Goal: Task Accomplishment & Management: Use online tool/utility

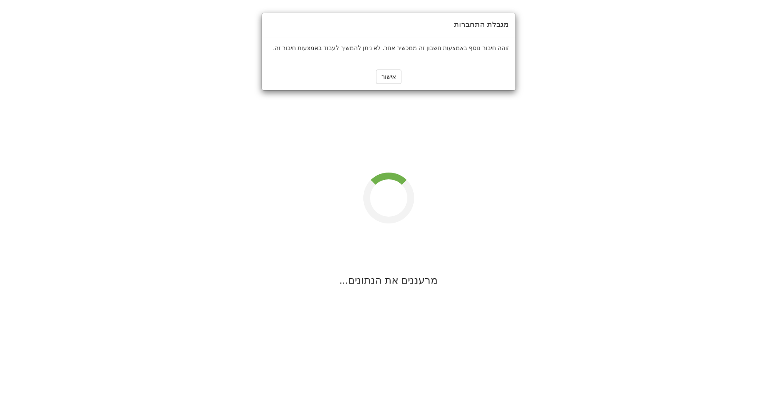
click at [395, 69] on div "אישור" at bounding box center [388, 77] width 253 height 28
click at [393, 72] on button "אישור" at bounding box center [388, 77] width 25 height 14
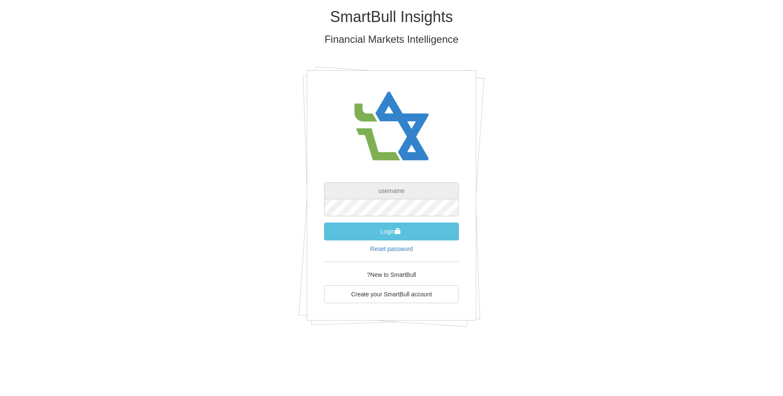
click at [420, 191] on input "text" at bounding box center [391, 190] width 135 height 17
type input "[EMAIL_ADDRESS][DOMAIN_NAME]"
click at [324, 222] on button "Login" at bounding box center [391, 231] width 135 height 18
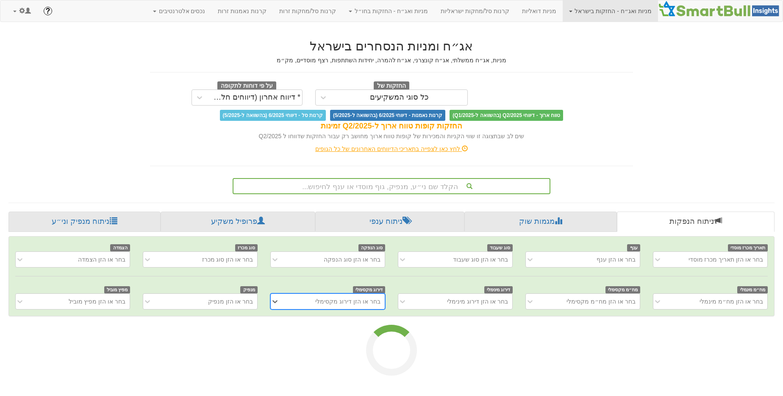
click at [367, 195] on div "אג״ח ומניות הנסחרים בישראל מניות, אג״ח ממשלתי, אג״ח קונצרני, אג״ח להמרה, יחידות…" at bounding box center [391, 178] width 779 height 294
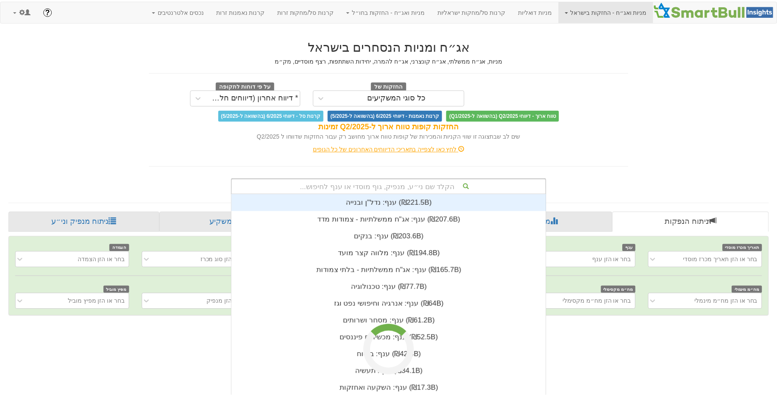
scroll to position [10, 0]
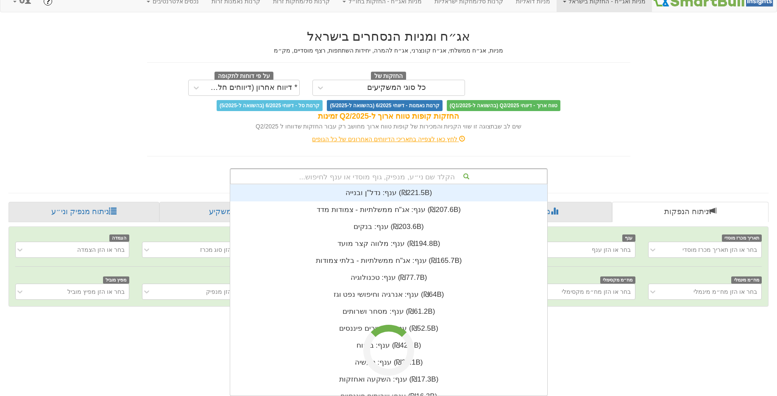
click at [370, 184] on div "הקלד שם ני״ע, מנפיק, גוף מוסדי או ענף לחיפוש... ענף: ‏נדל"ן ובנייה ‎(₪221.5B)‎ …" at bounding box center [389, 176] width 318 height 16
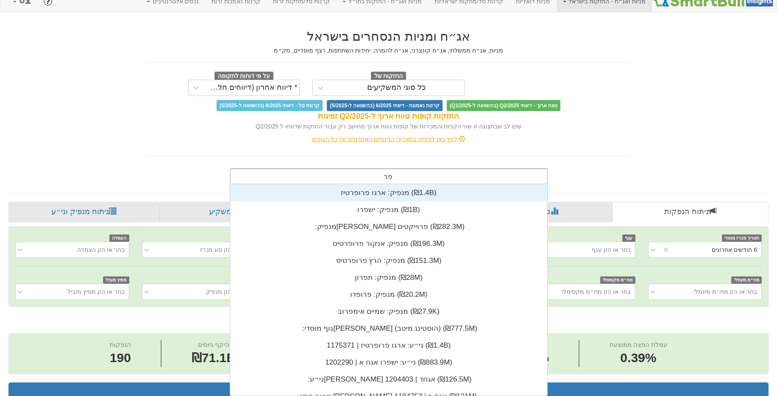
scroll to position [211, 0]
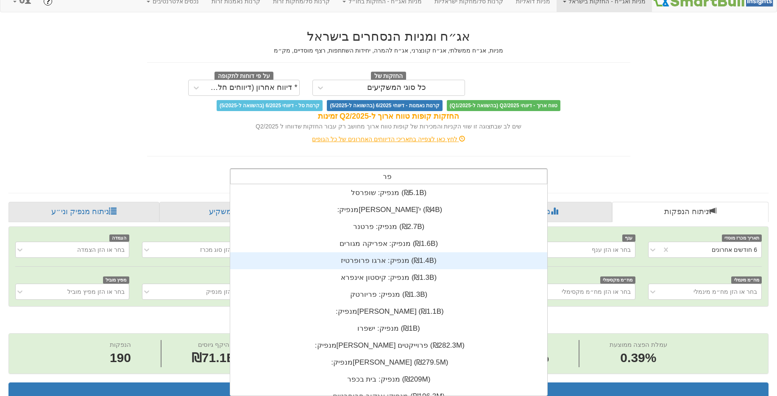
type input "פ"
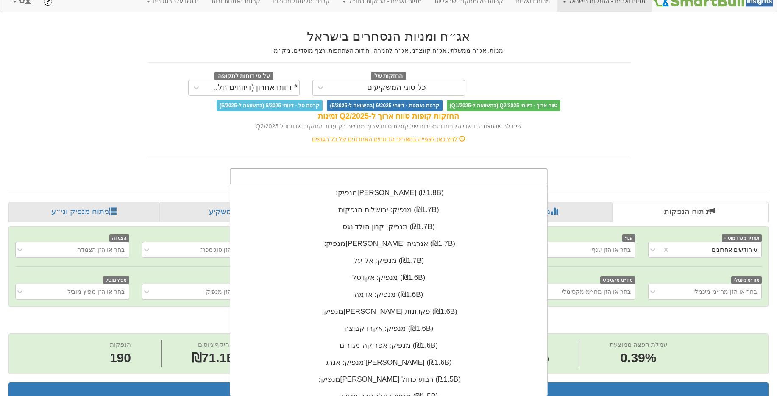
scroll to position [2085, 0]
paste input "IL0054901231"
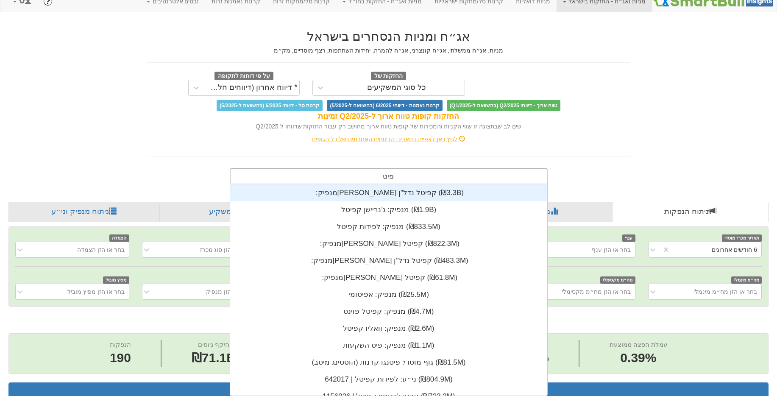
scroll to position [211, 0]
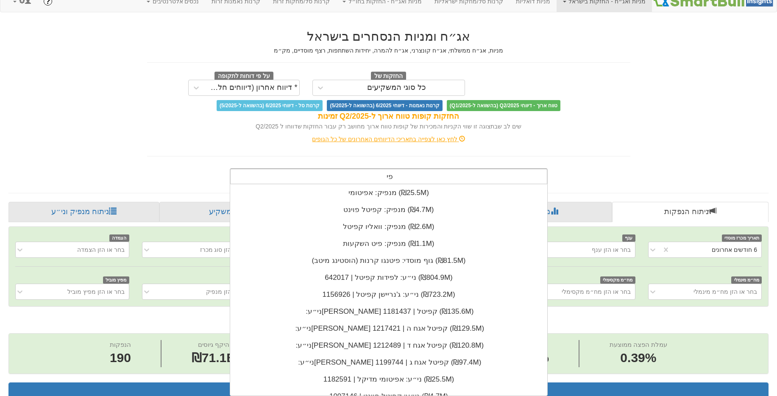
type input "פ"
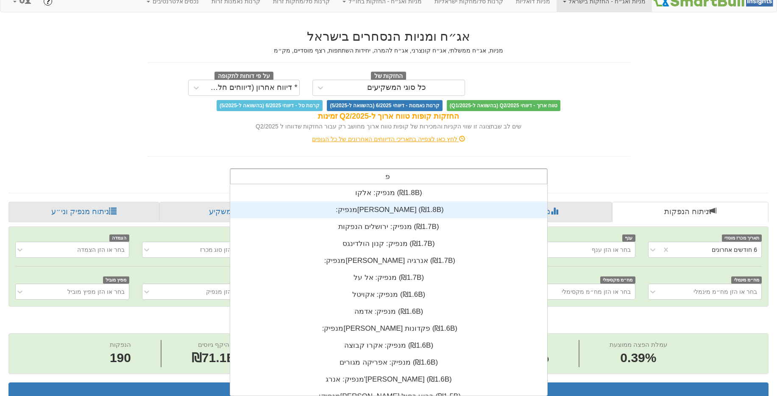
scroll to position [1899, 0]
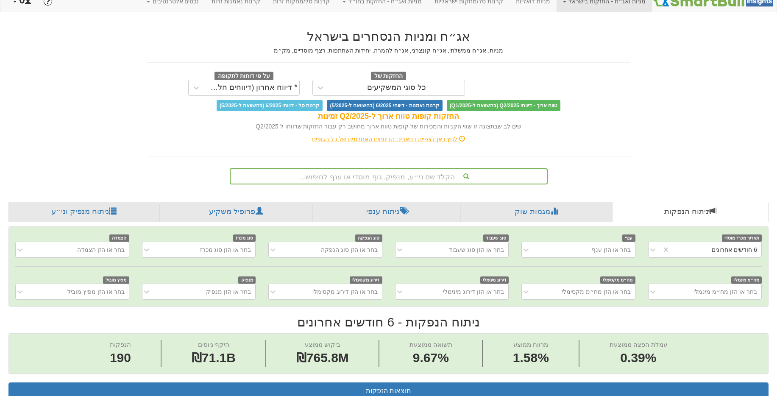
click at [28, 7] on link at bounding box center [22, 1] width 31 height 21
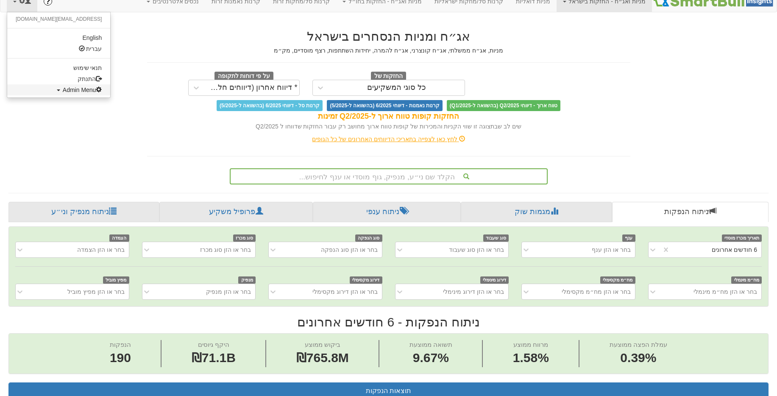
click at [63, 89] on span "Admin Menu" at bounding box center [82, 89] width 39 height 7
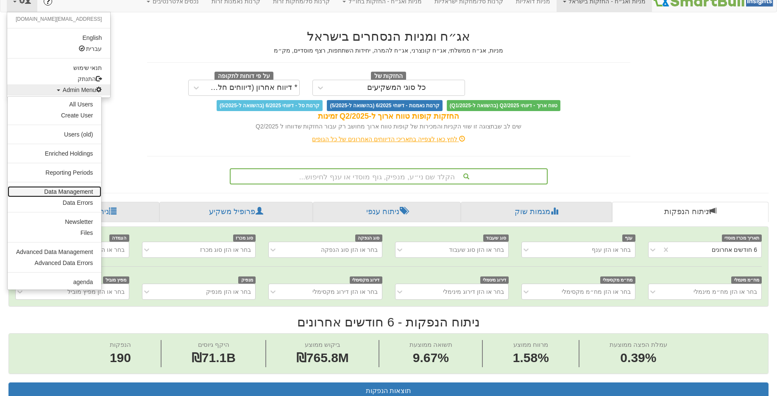
click at [74, 195] on link "Data Management" at bounding box center [55, 191] width 94 height 11
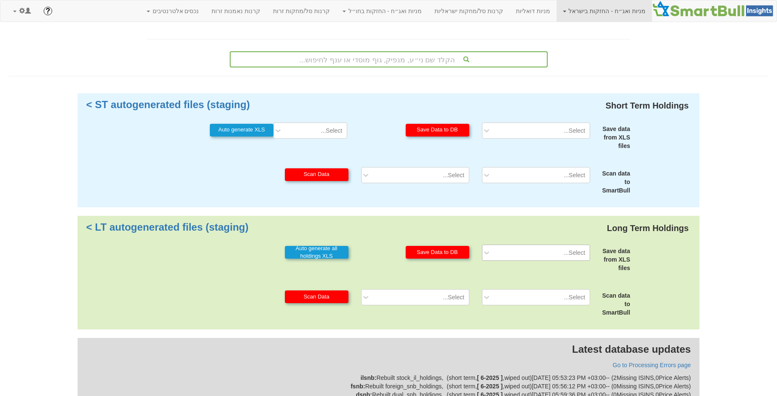
click at [548, 254] on div "Select..." at bounding box center [542, 253] width 94 height 14
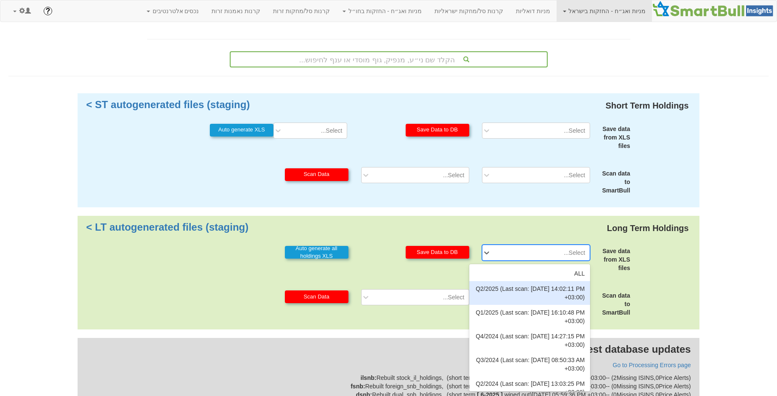
click at [560, 286] on div "Q2/2025 (Last scan: [DATE] 14:02:11 PM +03:00)" at bounding box center [529, 293] width 121 height 24
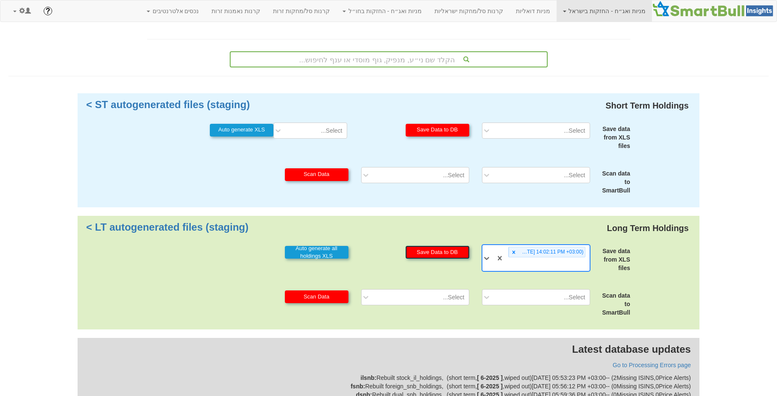
click at [460, 255] on button "Save Data to DB" at bounding box center [438, 252] width 64 height 13
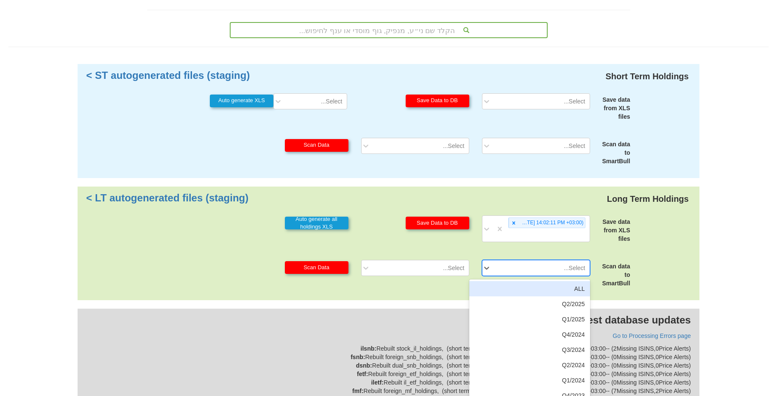
click at [507, 276] on div "option ALL focused, 1 of 35. 35 results available. Use Up and Down to choose op…" at bounding box center [536, 268] width 121 height 16
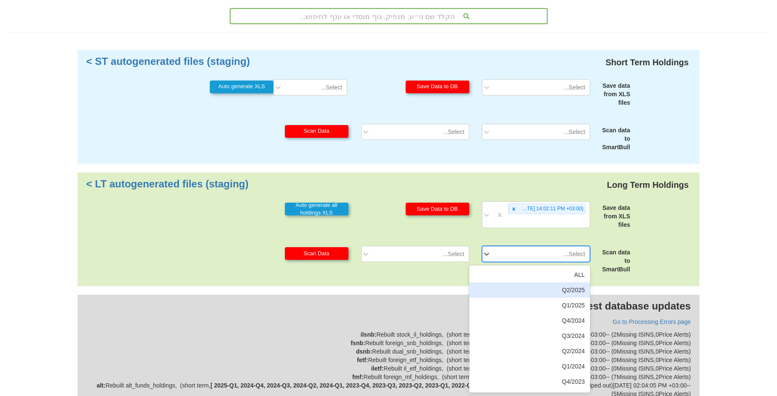
click at [535, 285] on div "Q2/2025" at bounding box center [529, 289] width 121 height 15
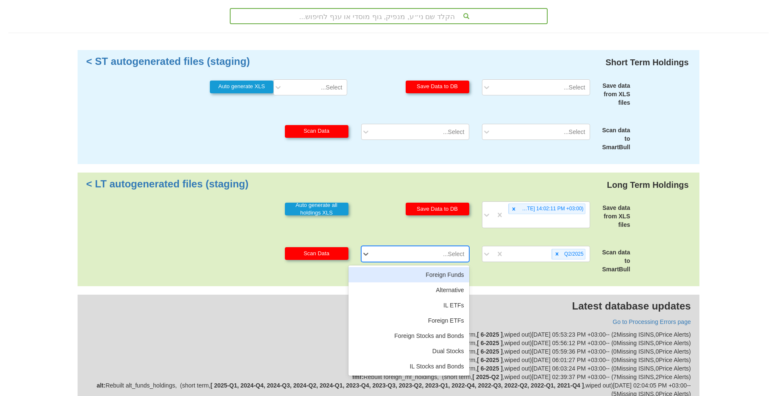
click at [452, 258] on div "Select..." at bounding box center [422, 254] width 94 height 14
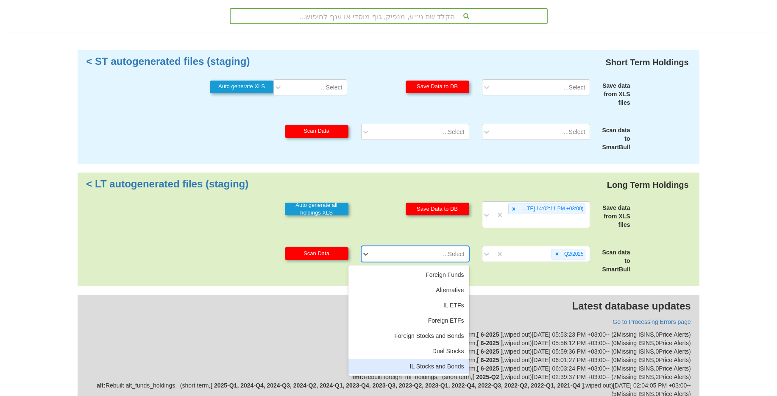
drag, startPoint x: 431, startPoint y: 368, endPoint x: 428, endPoint y: 361, distance: 8.0
click at [431, 368] on div "IL Stocks and Bonds" at bounding box center [408, 366] width 121 height 15
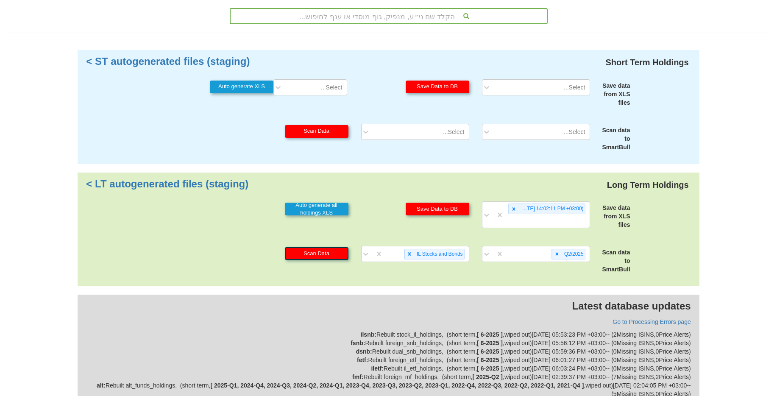
click at [339, 256] on button "Scan Data" at bounding box center [317, 253] width 64 height 13
drag, startPoint x: 408, startPoint y: 253, endPoint x: 541, endPoint y: 259, distance: 133.6
click at [408, 253] on icon at bounding box center [409, 254] width 6 height 6
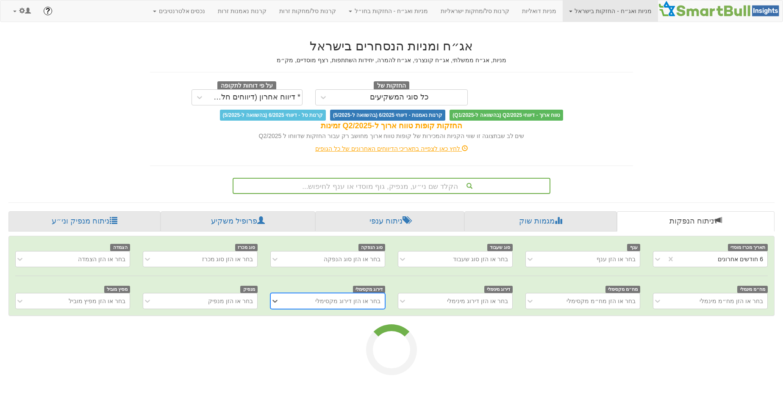
click at [358, 182] on div "הקלד שם ני״ע, מנפיק, גוף מוסדי או ענף לחיפוש..." at bounding box center [392, 186] width 316 height 14
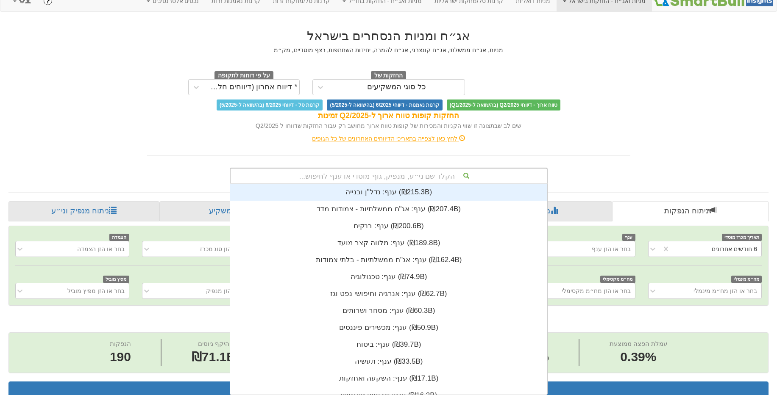
scroll to position [0, 1575]
type input "t"
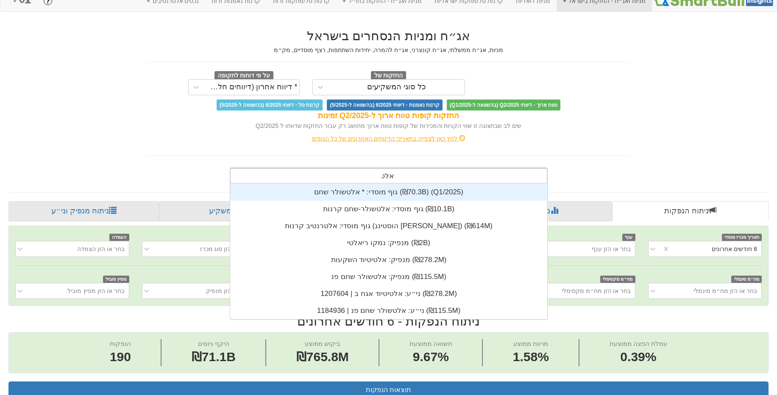
scroll to position [136, 0]
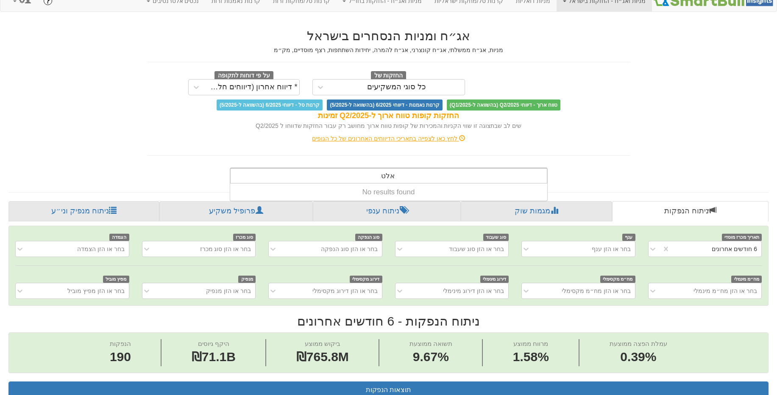
type input "אלט"
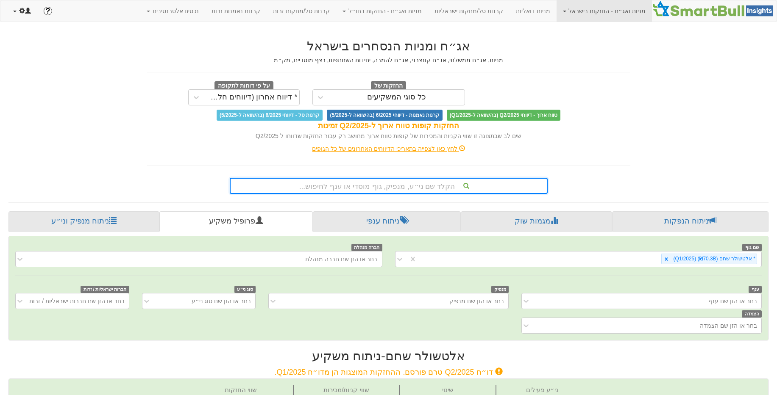
click at [22, 9] on span at bounding box center [22, 11] width 6 height 6
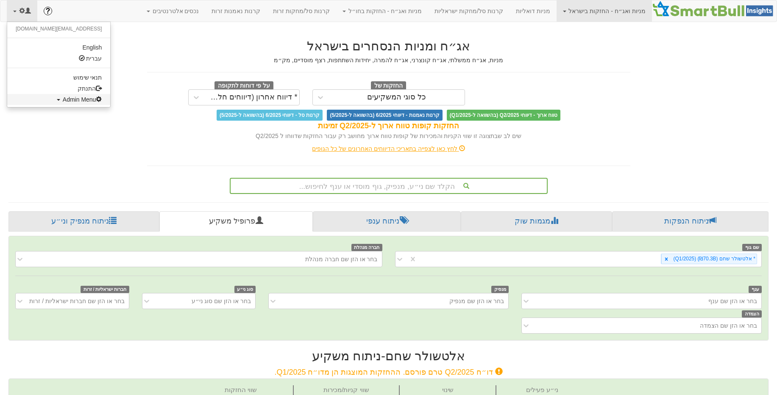
click at [48, 95] on link "Admin Menu" at bounding box center [58, 99] width 103 height 11
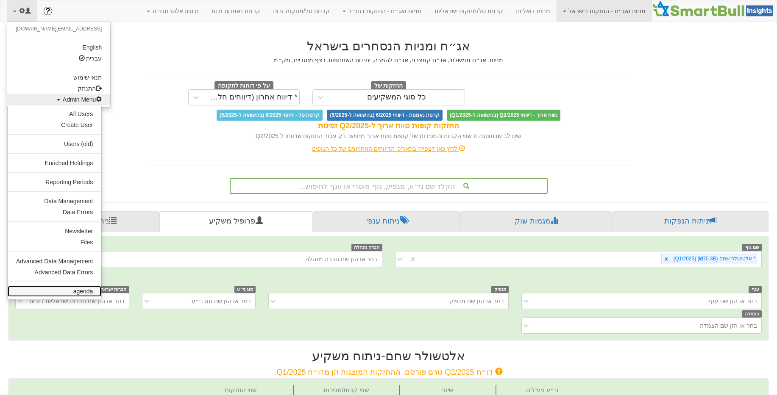
click at [78, 297] on link "agenda" at bounding box center [55, 291] width 94 height 11
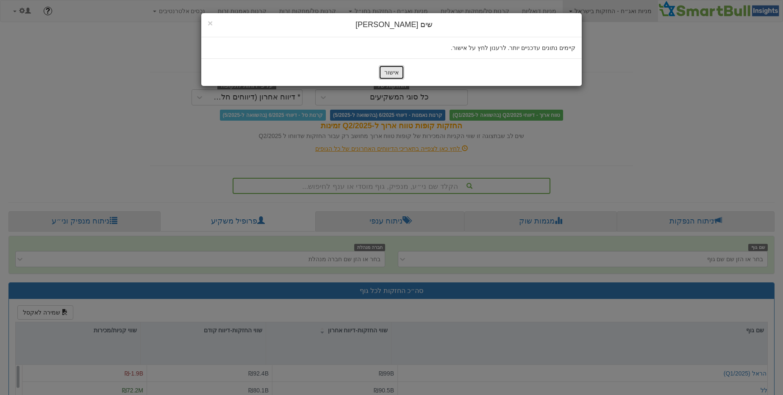
click at [403, 75] on button "אישור" at bounding box center [391, 72] width 25 height 14
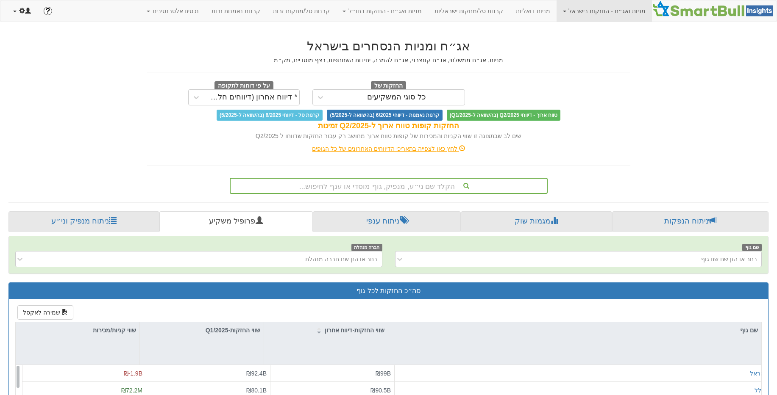
drag, startPoint x: 25, startPoint y: 16, endPoint x: 39, endPoint y: 67, distance: 53.0
click at [25, 16] on link at bounding box center [22, 10] width 31 height 21
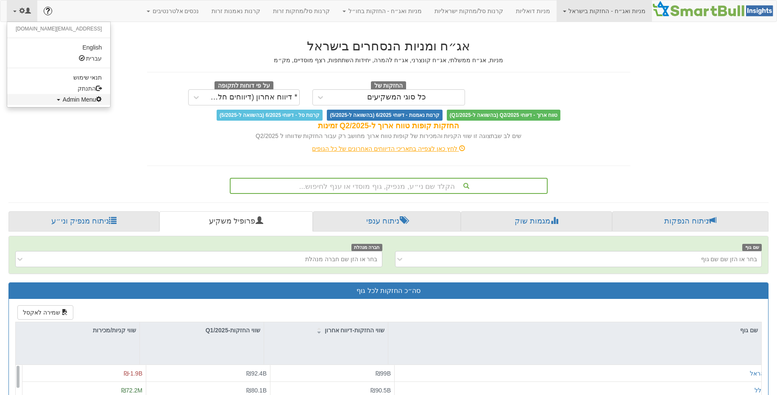
click at [63, 102] on span "Admin Menu" at bounding box center [82, 99] width 39 height 7
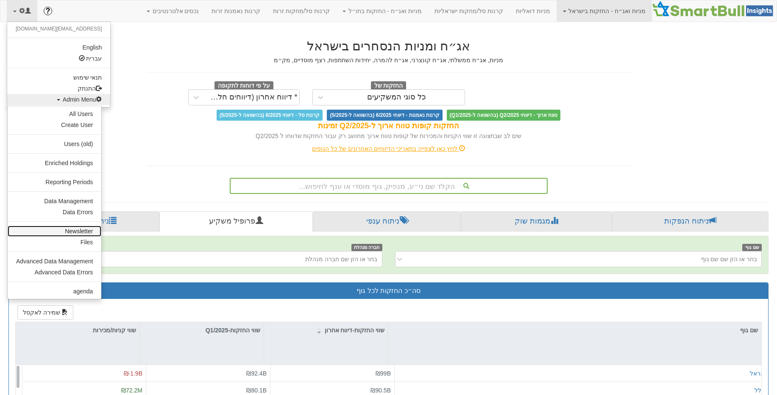
click at [67, 229] on link "Newsletter" at bounding box center [55, 231] width 94 height 11
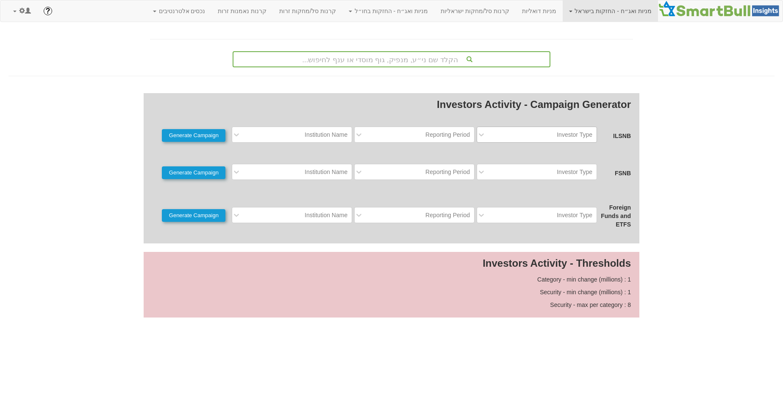
click at [568, 133] on div "Investor Type" at bounding box center [575, 135] width 36 height 8
click at [558, 153] on div "Long Term" at bounding box center [537, 155] width 120 height 15
click at [422, 133] on div "Reporting Period" at bounding box center [421, 135] width 106 height 14
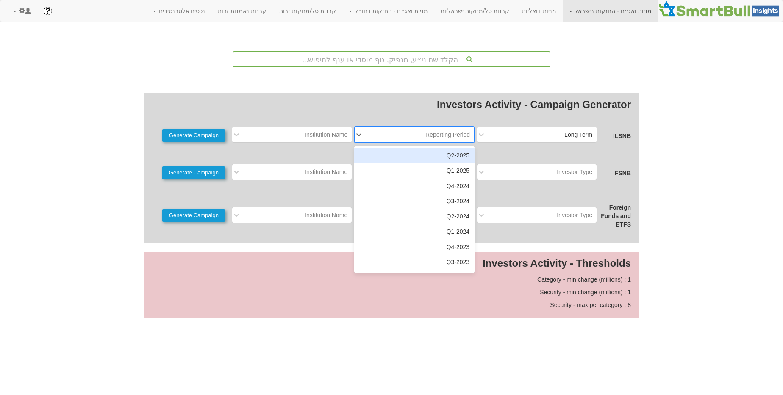
drag, startPoint x: 424, startPoint y: 150, endPoint x: 353, endPoint y: 143, distance: 71.1
click at [423, 150] on div "2025-Q2" at bounding box center [414, 155] width 120 height 15
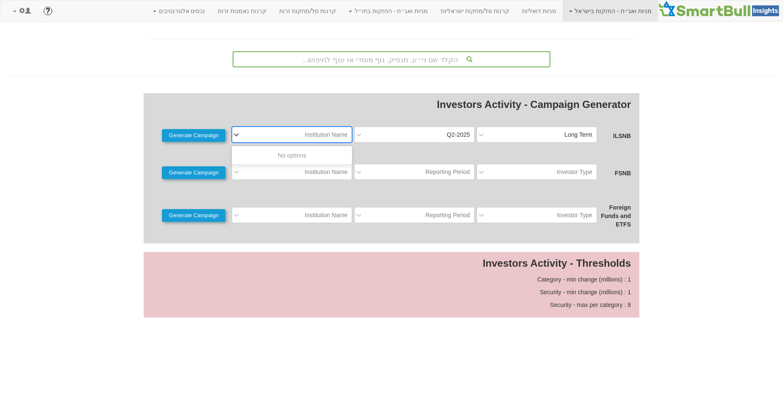
click at [315, 137] on div "Institution Name" at bounding box center [326, 135] width 43 height 8
type input "א"
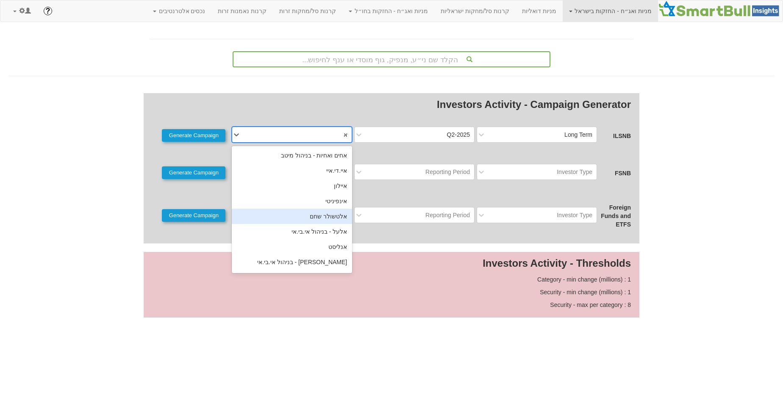
click at [332, 211] on div "אלטשולר שחם" at bounding box center [292, 216] width 120 height 15
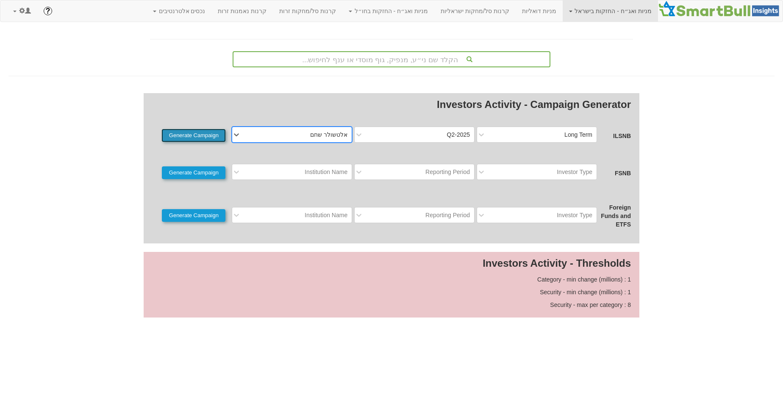
click at [214, 133] on button "Generate Campaign" at bounding box center [194, 135] width 64 height 13
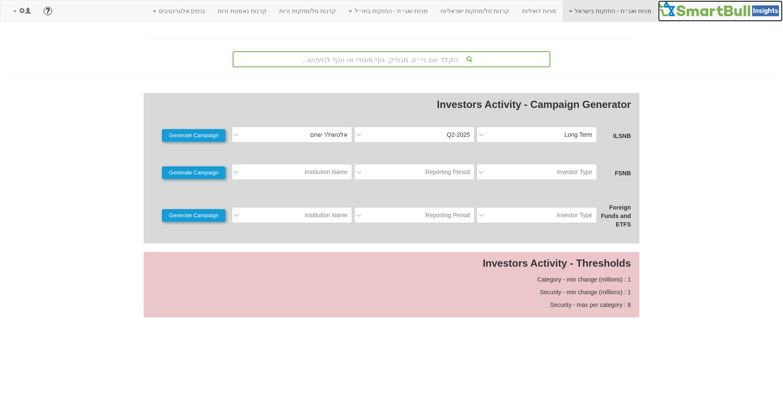
click at [711, 6] on img at bounding box center [720, 8] width 125 height 17
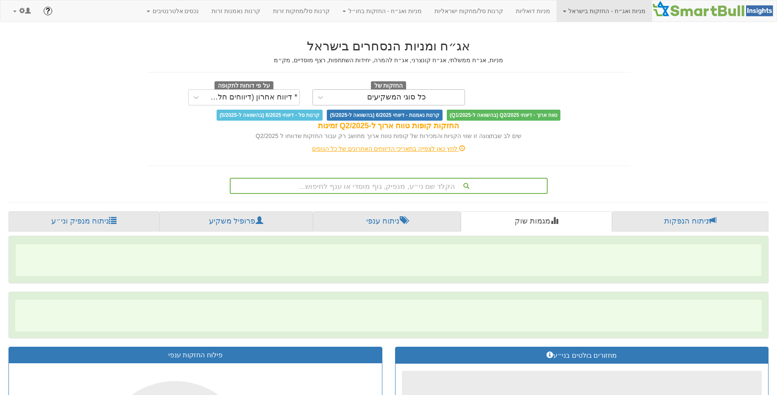
click at [398, 98] on div "כל סוגי המשקיעים" at bounding box center [396, 97] width 59 height 8
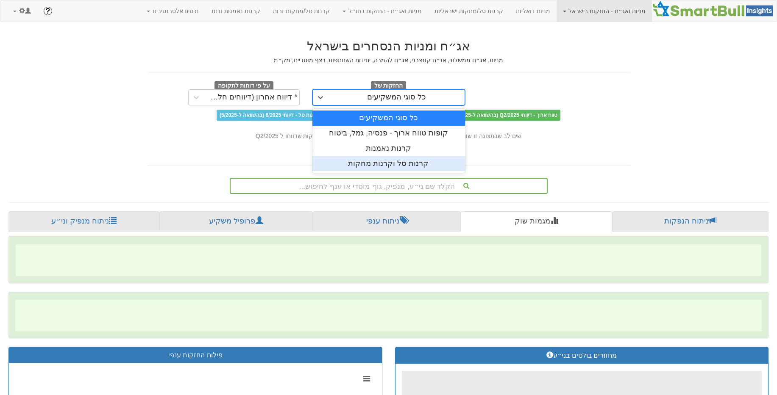
scroll to position [10, 0]
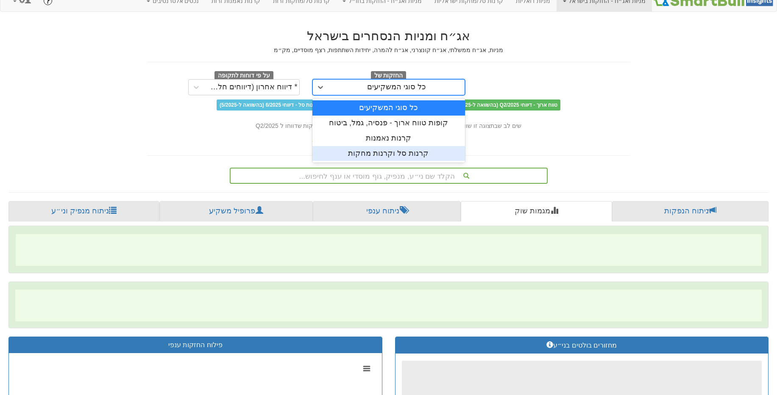
click at [505, 184] on div "הקלד שם ני״ע, מנפיק, גוף מוסדי או ענף לחיפוש..." at bounding box center [389, 176] width 318 height 16
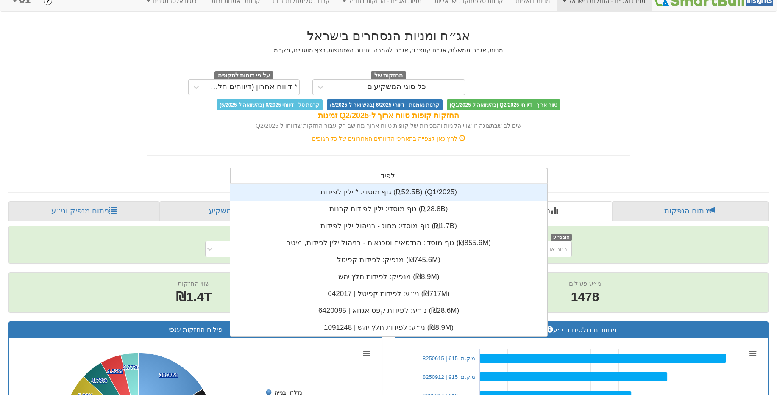
scroll to position [153, 0]
type input "לפידות"
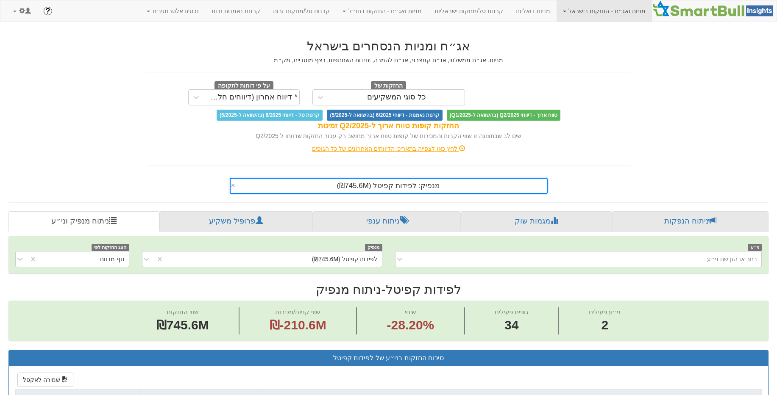
scroll to position [125, 0]
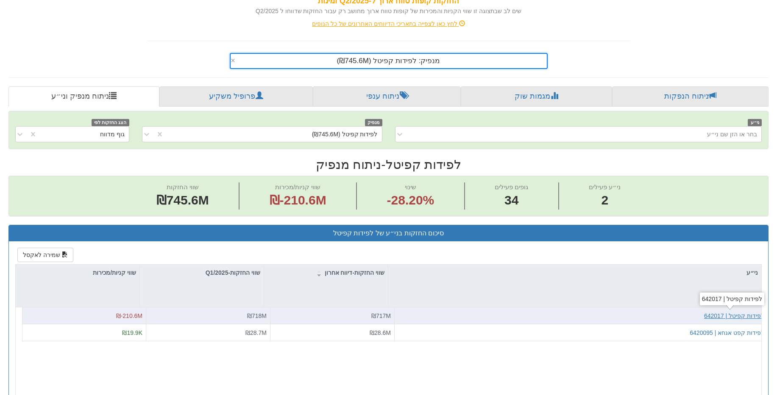
click at [734, 318] on div "לפידות קפיטל | 642017" at bounding box center [734, 316] width 60 height 8
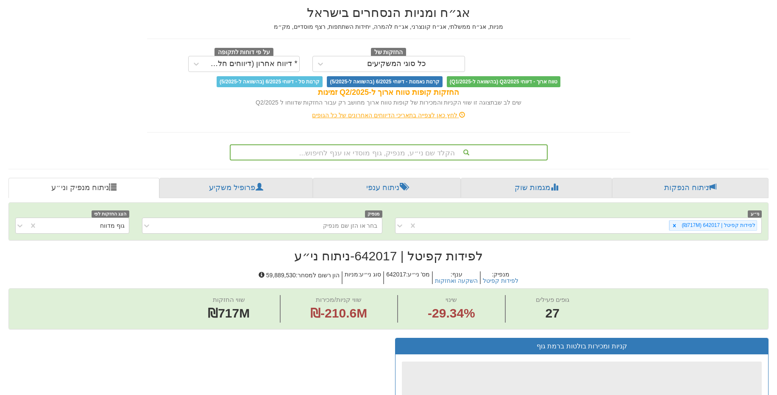
scroll to position [208, 0]
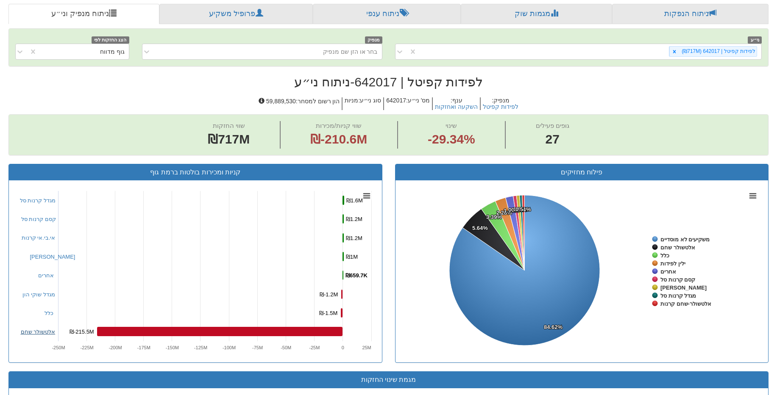
click at [33, 331] on link "אלטשולר שחם" at bounding box center [38, 332] width 35 height 6
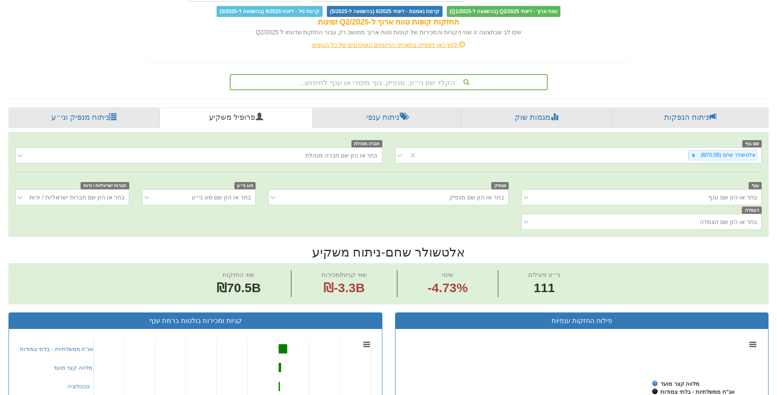
scroll to position [147, 0]
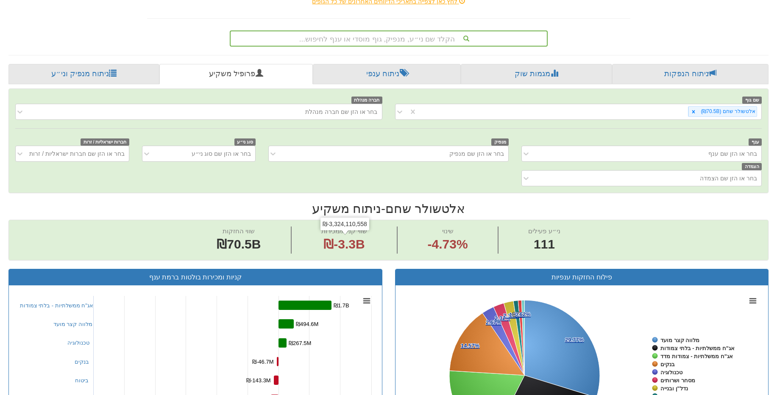
click at [468, 162] on div "ענף בחר או הזן שם ענף מנפיק בחר או הזן שם מנפיק סוג ני״ע בחר או הזן שם סוג ני״ע…" at bounding box center [388, 161] width 759 height 49
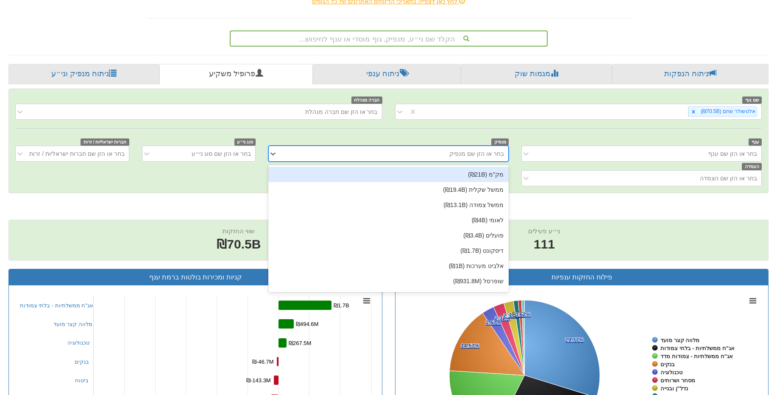
click at [472, 159] on div "בחר או הזן שם מנפיק" at bounding box center [395, 154] width 226 height 14
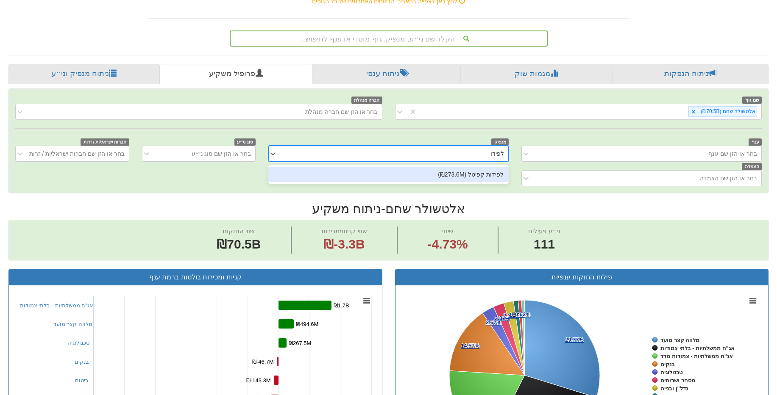
type input "לפידות"
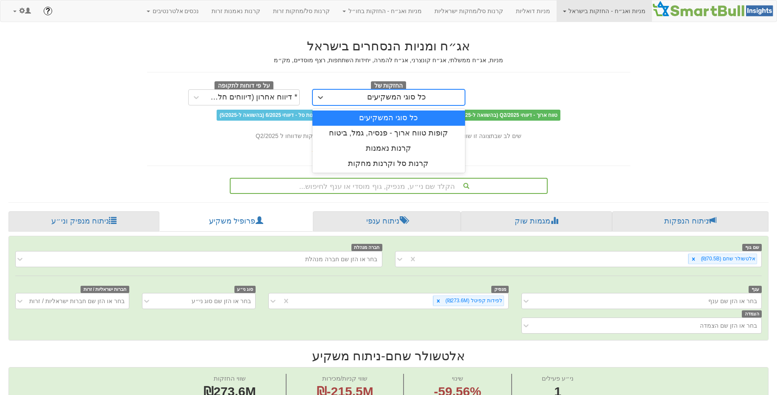
click at [400, 99] on div "כל סוגי המשקיעים" at bounding box center [396, 97] width 59 height 8
click at [400, 133] on div "קופות טווח ארוך - פנסיה, גמל, ביטוח" at bounding box center [388, 133] width 153 height 15
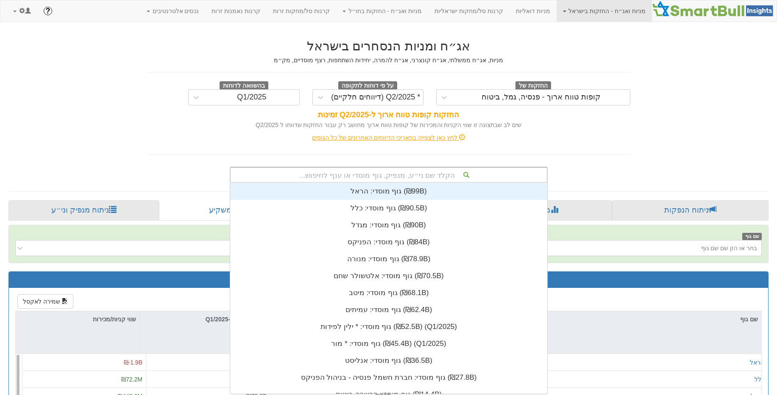
click at [441, 177] on div "הקלד שם ני״ע, מנפיק, גוף מוסדי או ענף לחיפוש..." at bounding box center [389, 175] width 316 height 14
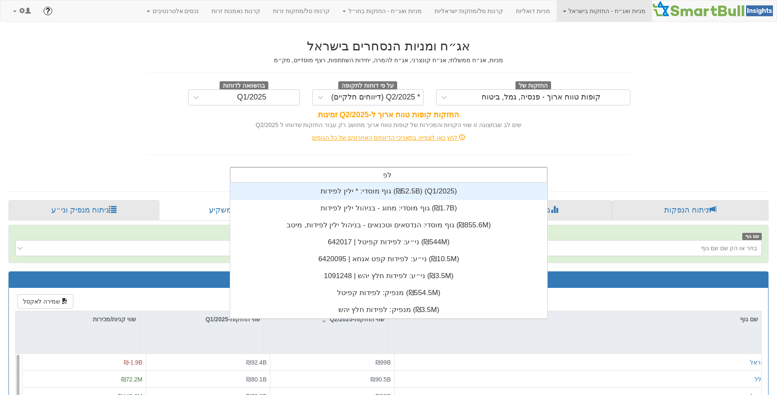
scroll to position [136, 0]
type input "לפידות"
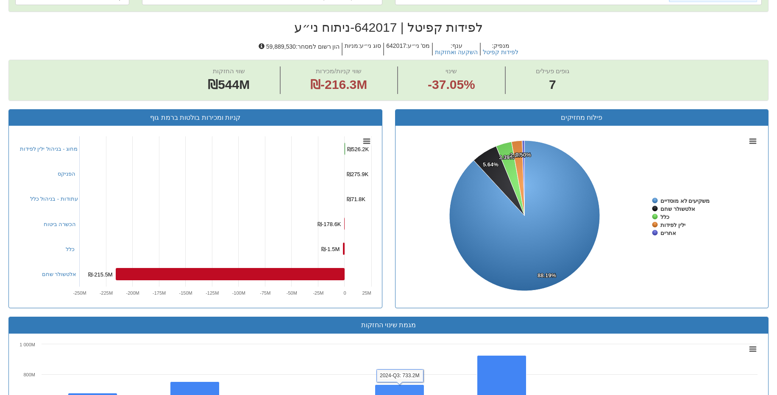
scroll to position [130, 0]
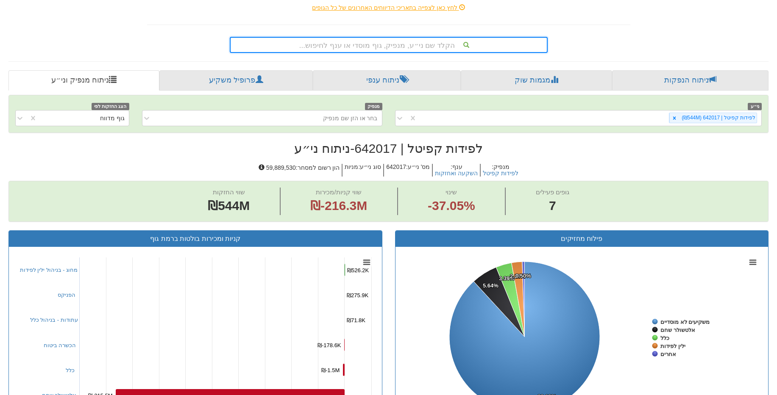
click at [373, 148] on h2 "לפידות קפיטל | 642017 - ניתוח ני״ע" at bounding box center [388, 149] width 760 height 14
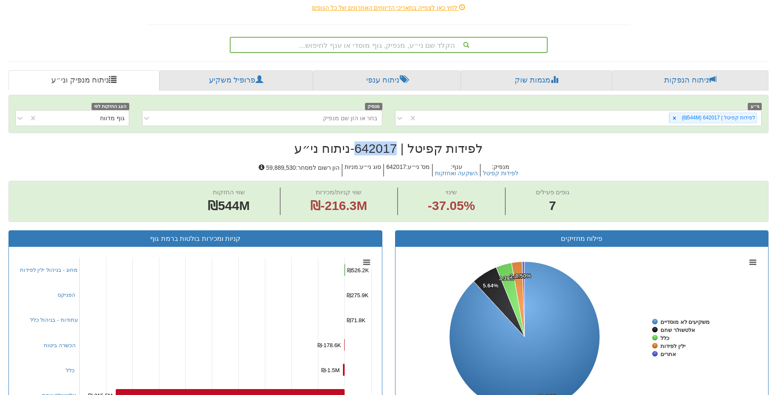
copy h2 "642017"
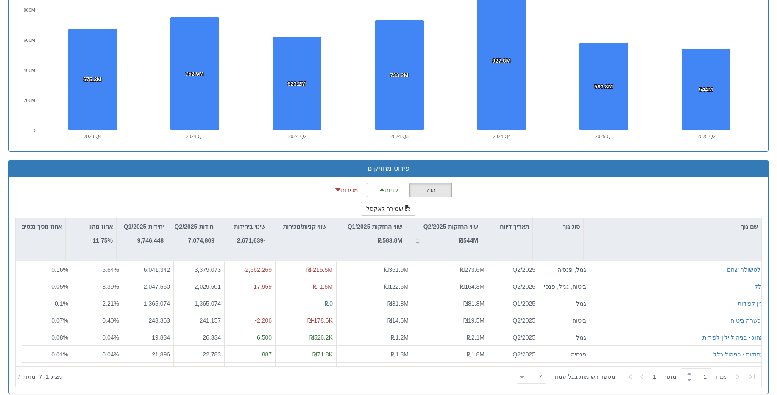
scroll to position [626, 0]
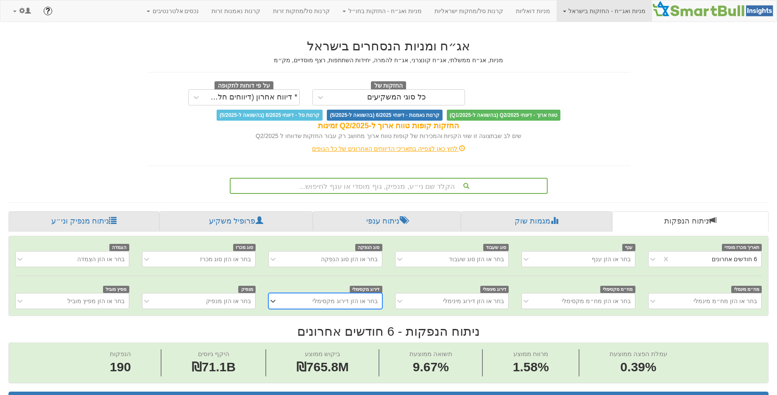
scroll to position [0, 1575]
